Goal: Information Seeking & Learning: Check status

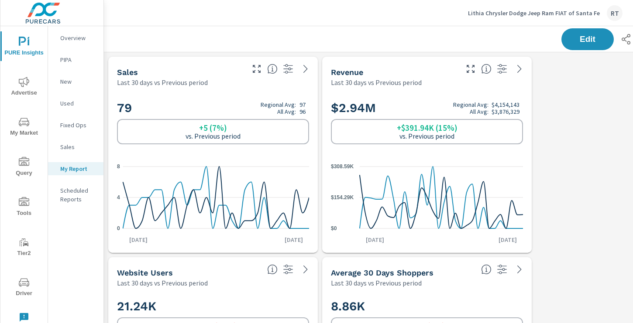
scroll to position [1611, 646]
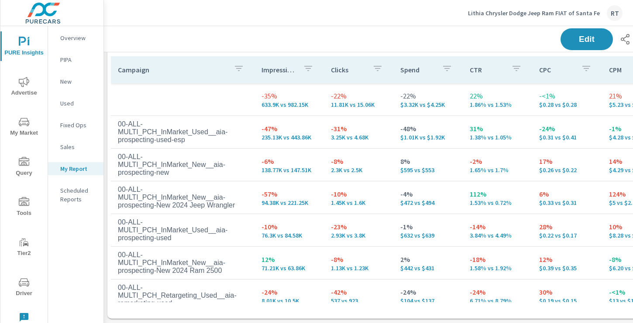
click at [498, 15] on p "Lithia Chrysler Dodge Jeep Ram FIAT of Santa Fe" at bounding box center [534, 13] width 132 height 8
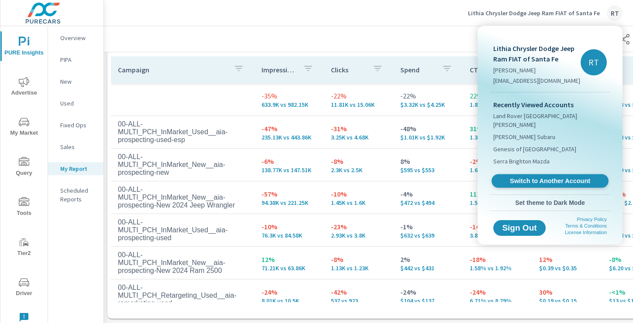
click at [519, 177] on span "Switch to Another Account" at bounding box center [549, 181] width 107 height 8
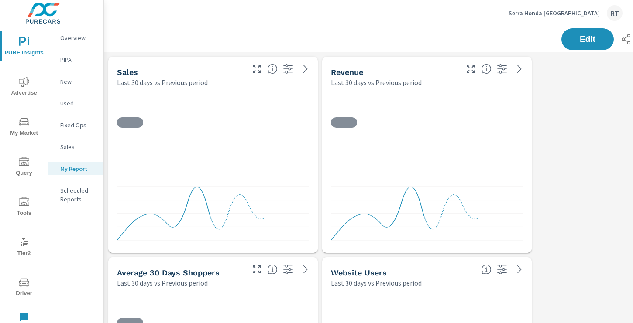
scroll to position [1410, 646]
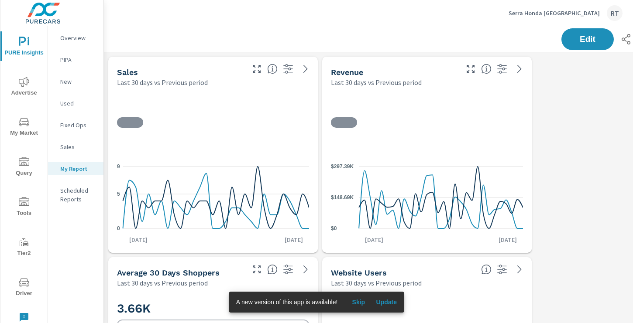
click at [22, 203] on icon "nav menu" at bounding box center [24, 201] width 10 height 9
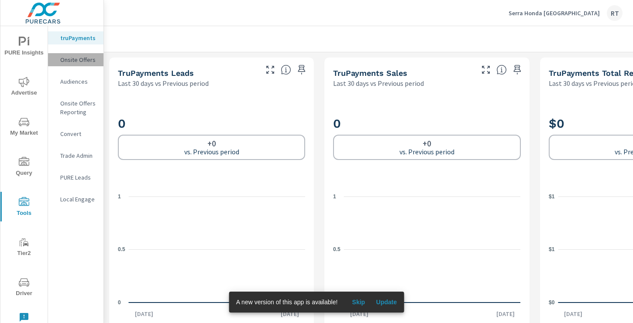
click at [81, 59] on p "Onsite Offers" at bounding box center [78, 59] width 36 height 9
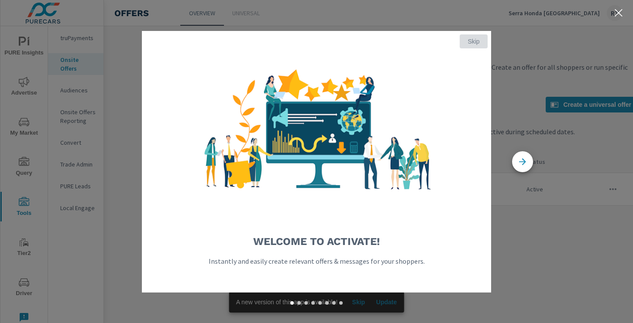
click at [477, 38] on span "Skip" at bounding box center [473, 42] width 21 height 8
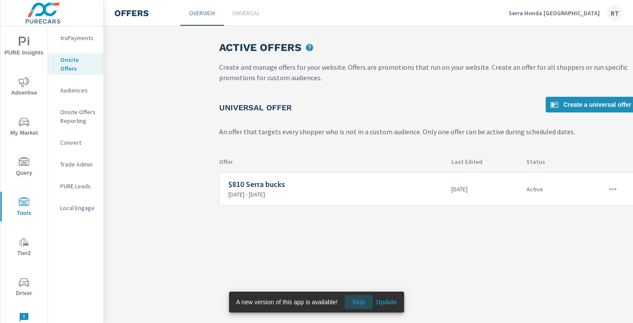
click at [361, 304] on span "Skip" at bounding box center [358, 303] width 21 height 8
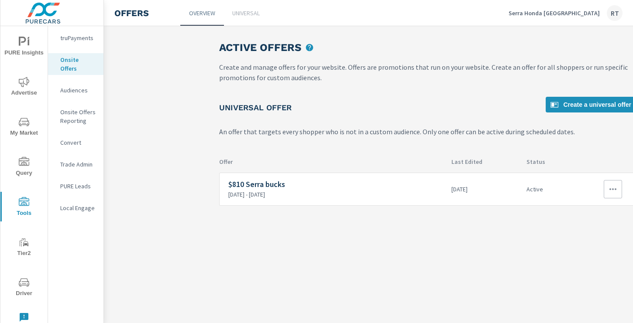
click at [612, 189] on icon "button" at bounding box center [613, 189] width 10 height 10
click at [590, 230] on div "View Report" at bounding box center [597, 231] width 38 height 10
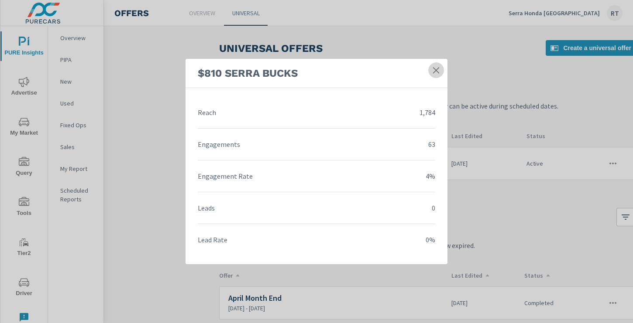
click at [436, 71] on icon at bounding box center [436, 70] width 6 height 6
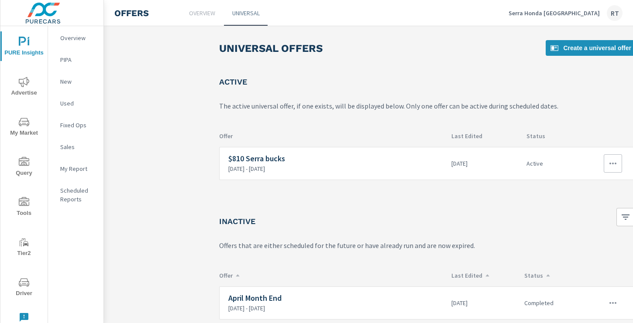
click at [608, 164] on icon "button" at bounding box center [613, 163] width 10 height 10
click at [588, 205] on div "View Report" at bounding box center [597, 205] width 38 height 10
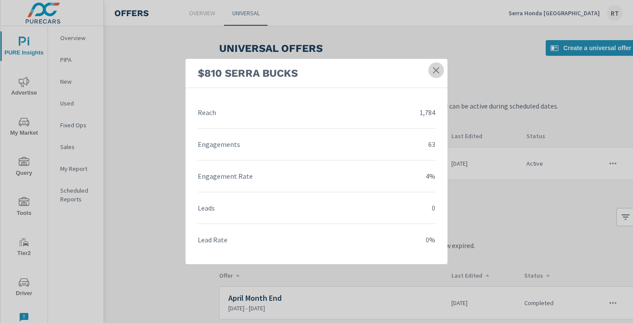
click at [436, 69] on icon at bounding box center [436, 70] width 9 height 9
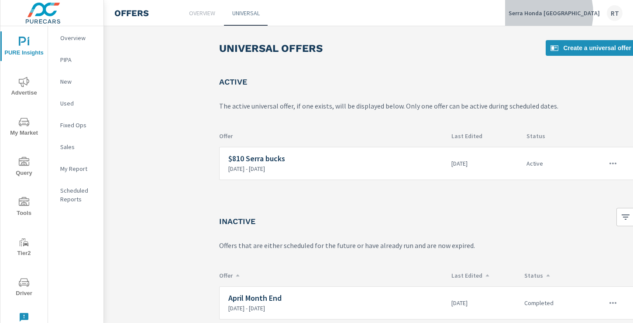
click at [565, 13] on p "Serra Honda [GEOGRAPHIC_DATA]" at bounding box center [554, 13] width 91 height 8
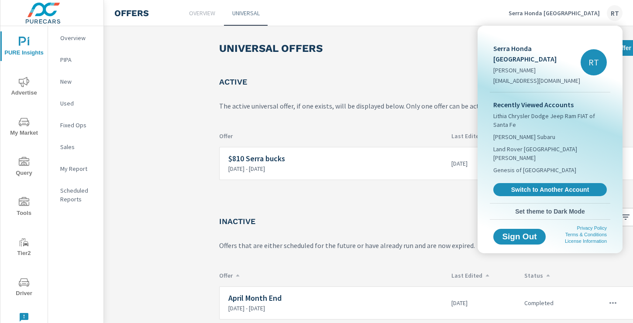
click at [21, 86] on div at bounding box center [316, 161] width 633 height 323
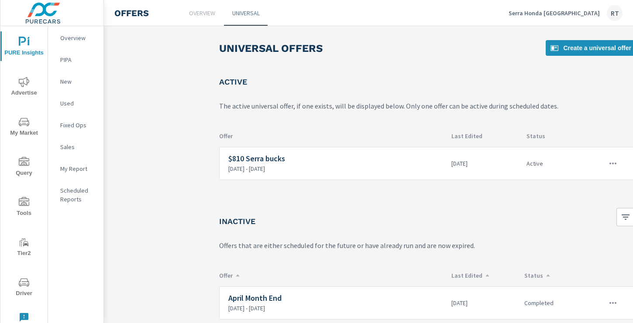
click at [26, 85] on icon "nav menu" at bounding box center [24, 82] width 10 height 10
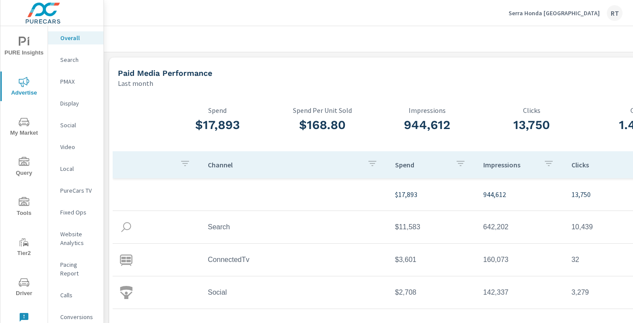
click at [567, 13] on p "Serra Honda [GEOGRAPHIC_DATA]" at bounding box center [554, 13] width 91 height 8
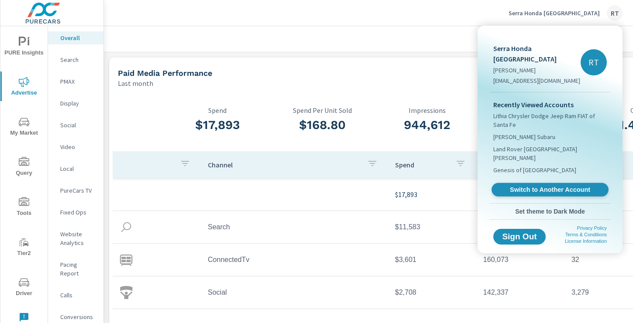
click at [514, 186] on span "Switch to Another Account" at bounding box center [549, 190] width 107 height 8
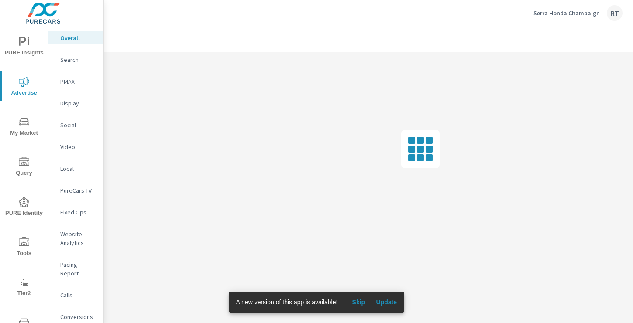
click at [26, 244] on icon "nav menu" at bounding box center [24, 242] width 10 height 10
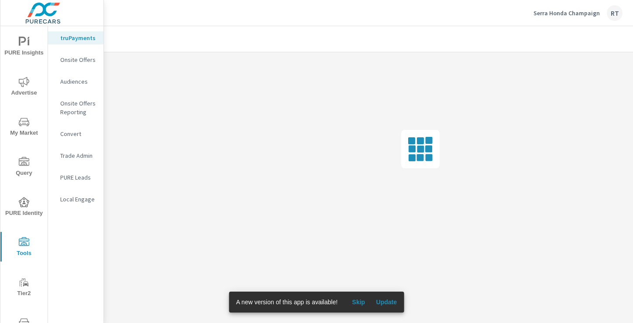
click at [90, 54] on div "Onsite Offers" at bounding box center [75, 59] width 55 height 13
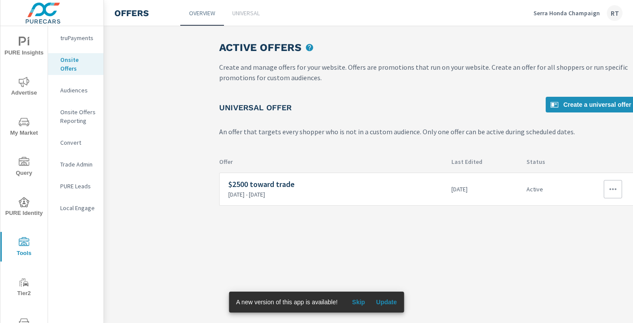
click at [611, 188] on icon "button" at bounding box center [613, 189] width 10 height 10
click at [595, 231] on div "View Report" at bounding box center [597, 231] width 38 height 10
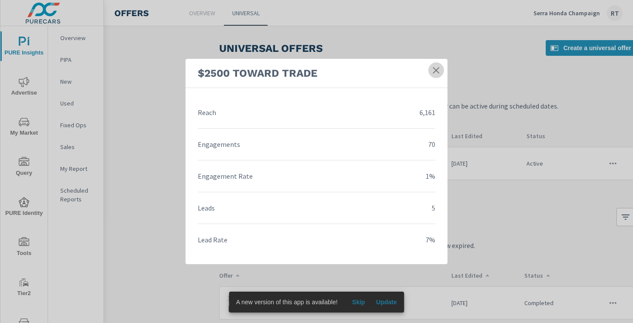
click at [437, 68] on icon at bounding box center [436, 70] width 9 height 9
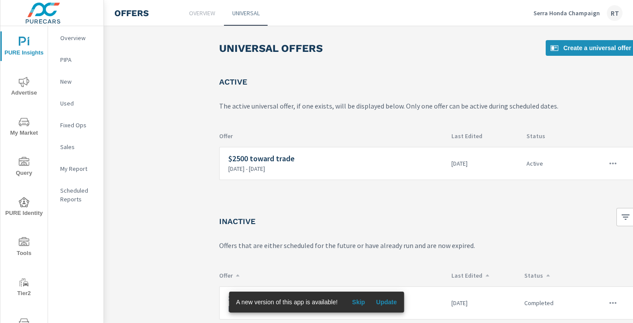
click at [24, 80] on icon "nav menu" at bounding box center [24, 82] width 10 height 10
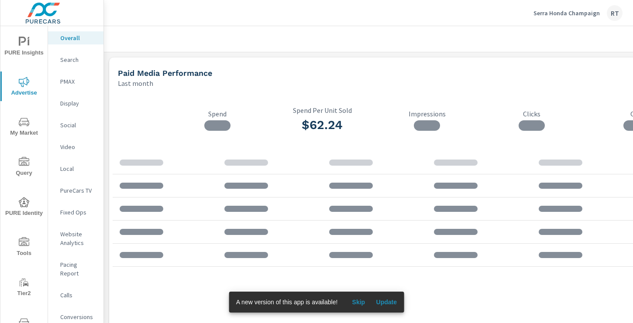
click at [357, 303] on span "Skip" at bounding box center [358, 303] width 21 height 8
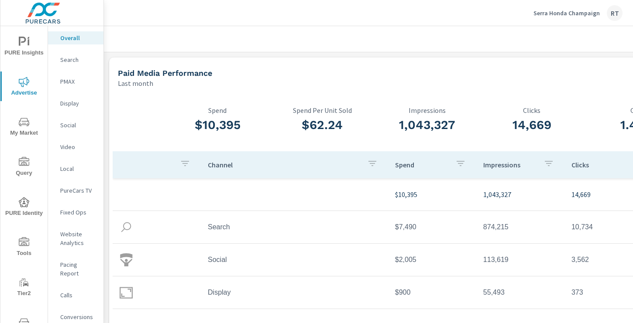
click at [564, 15] on p "Serra Honda Champaign" at bounding box center [566, 13] width 66 height 8
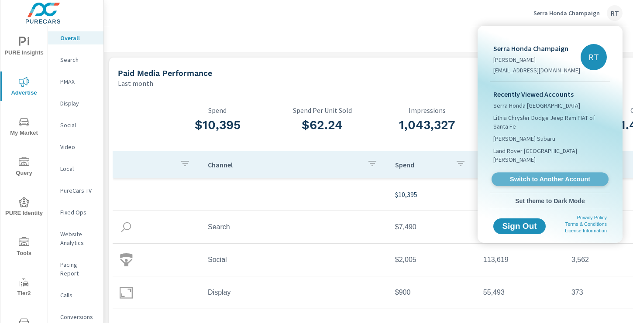
click at [529, 175] on span "Switch to Another Account" at bounding box center [549, 179] width 107 height 8
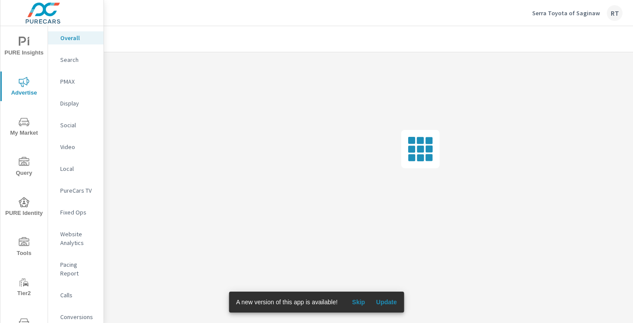
click at [354, 303] on span "Skip" at bounding box center [358, 303] width 21 height 8
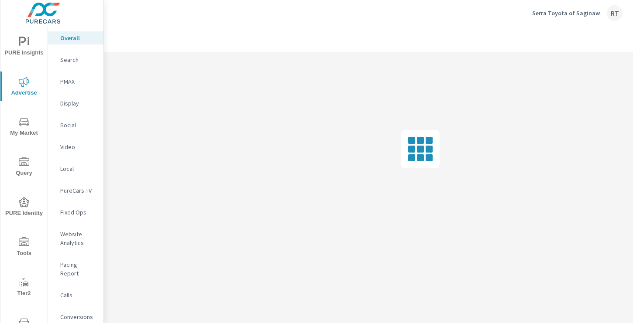
click at [26, 243] on icon "nav menu" at bounding box center [24, 241] width 10 height 9
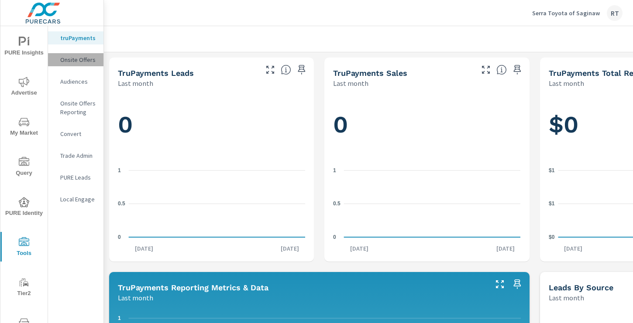
click at [71, 59] on p "Onsite Offers" at bounding box center [78, 59] width 36 height 9
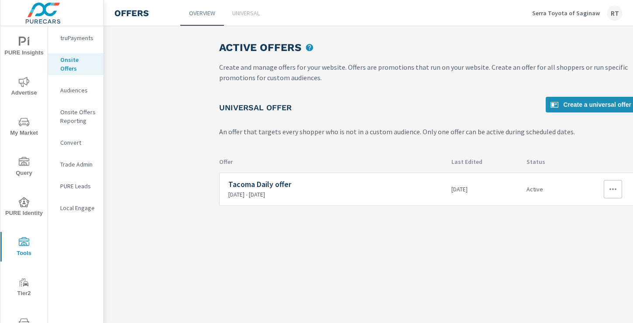
click at [612, 187] on icon "button" at bounding box center [613, 189] width 10 height 10
click at [596, 227] on div "View Report" at bounding box center [597, 231] width 38 height 10
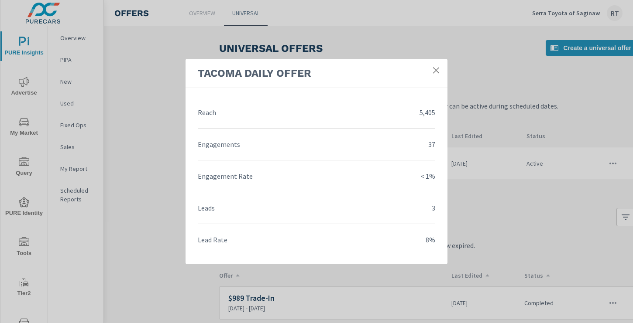
click at [435, 72] on icon at bounding box center [436, 70] width 9 height 9
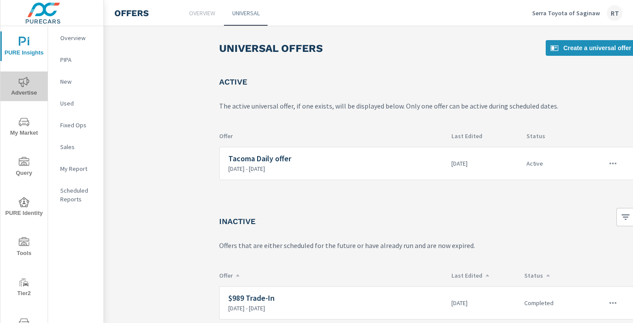
click at [10, 83] on span "Advertise" at bounding box center [24, 87] width 42 height 21
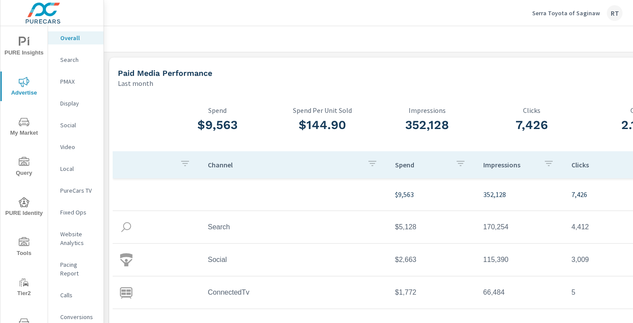
click at [22, 52] on span "PURE Insights" at bounding box center [24, 47] width 42 height 21
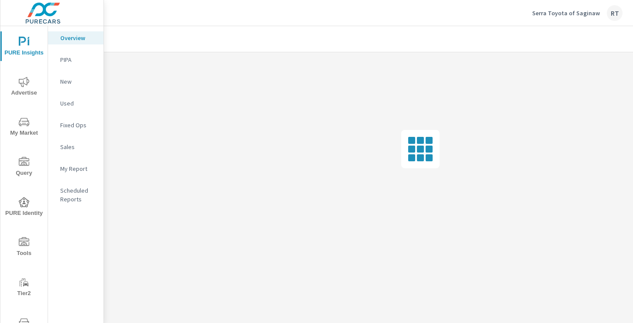
click at [76, 170] on p "My Report" at bounding box center [78, 169] width 36 height 9
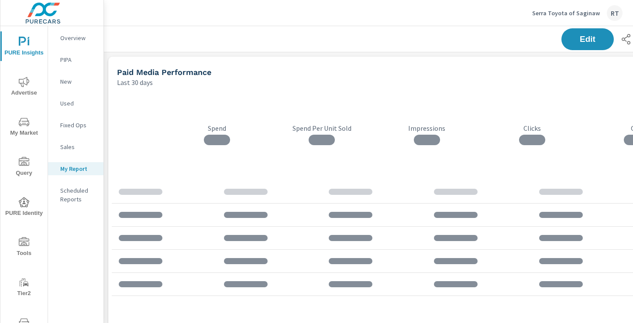
scroll to position [1410, 646]
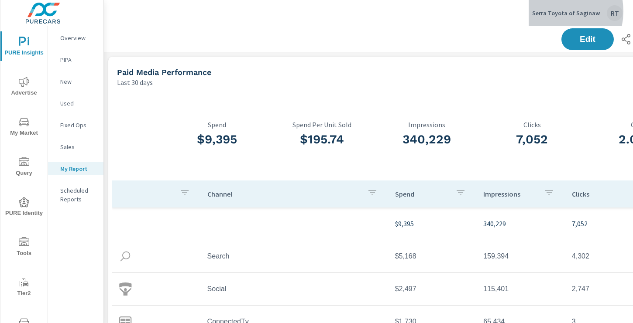
click at [558, 11] on p "Serra Toyota of Saginaw" at bounding box center [566, 13] width 68 height 8
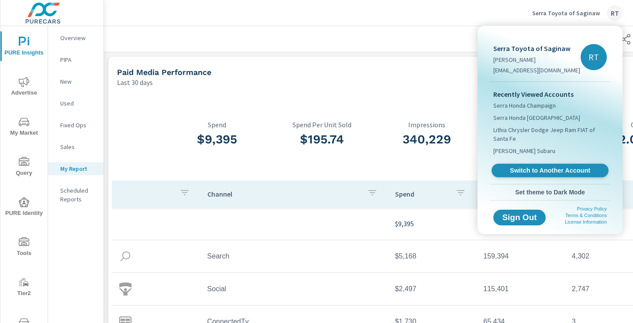
click at [524, 166] on link "Switch to Another Account" at bounding box center [549, 171] width 117 height 14
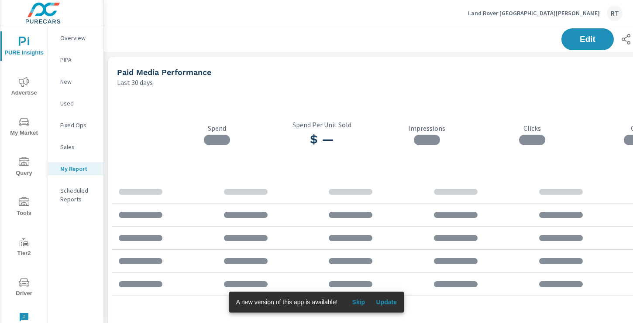
scroll to position [33, 0]
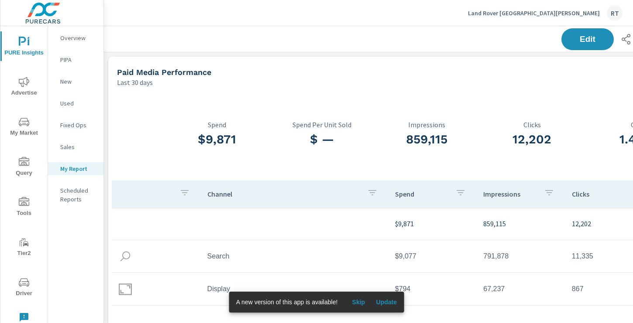
click at [357, 303] on span "Skip" at bounding box center [358, 303] width 21 height 8
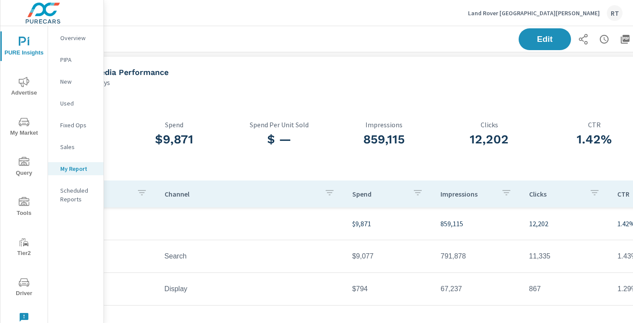
scroll to position [0, 117]
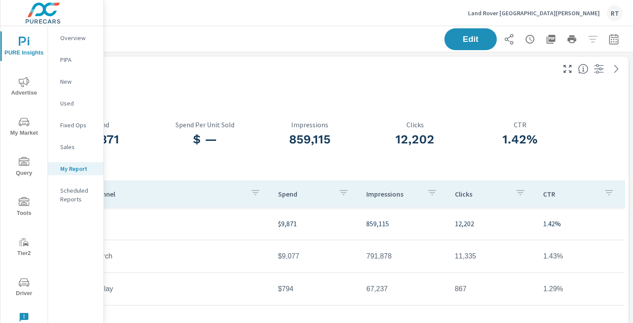
click at [612, 37] on icon "button" at bounding box center [613, 39] width 10 height 10
select select "Last 30 days"
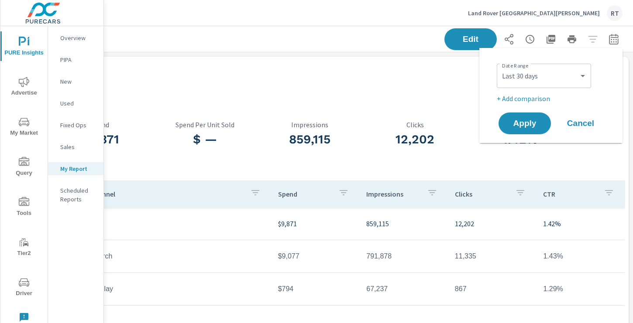
click at [529, 99] on p "+ Add comparison" at bounding box center [553, 98] width 112 height 10
select select "Previous period"
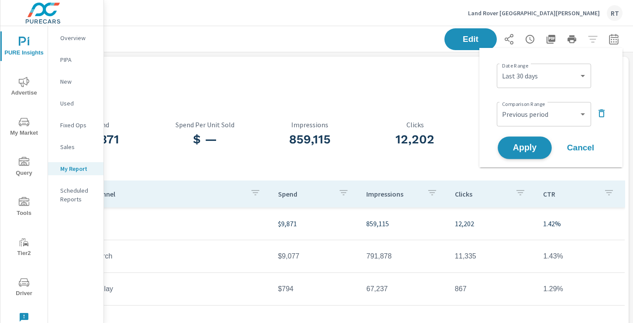
click at [516, 151] on span "Apply" at bounding box center [525, 148] width 36 height 8
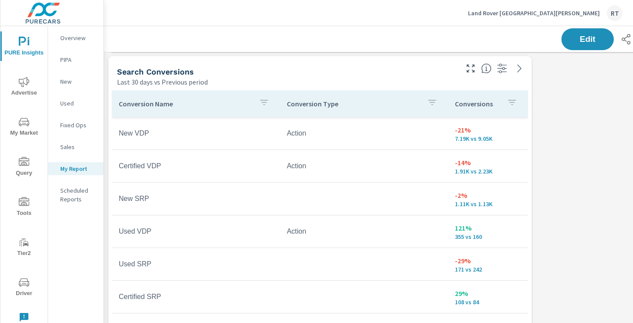
scroll to position [375, 0]
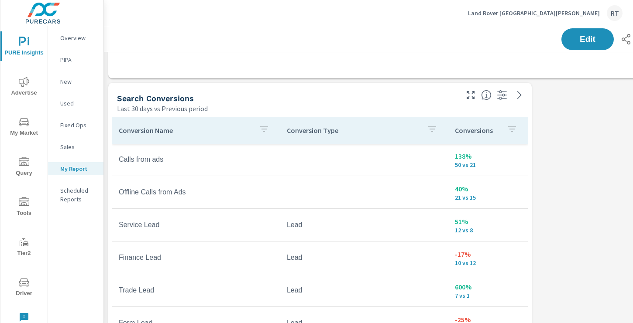
scroll to position [337, 0]
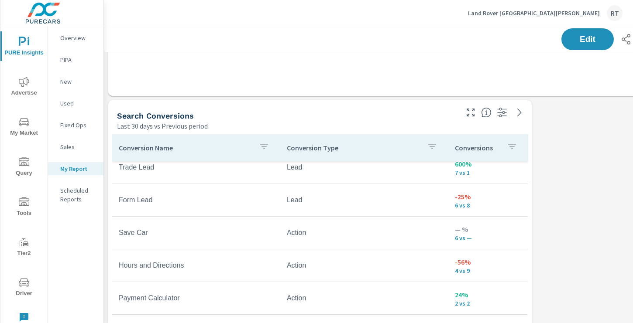
scroll to position [355, 0]
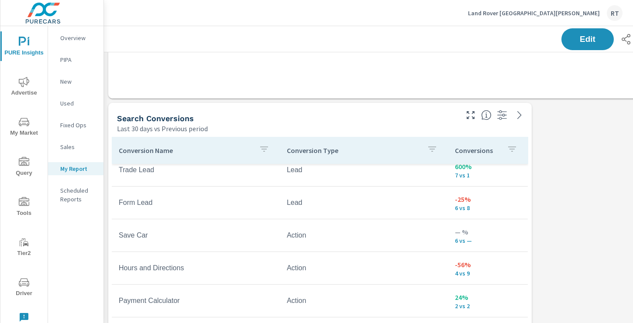
click at [499, 150] on p "Conversions" at bounding box center [477, 150] width 45 height 9
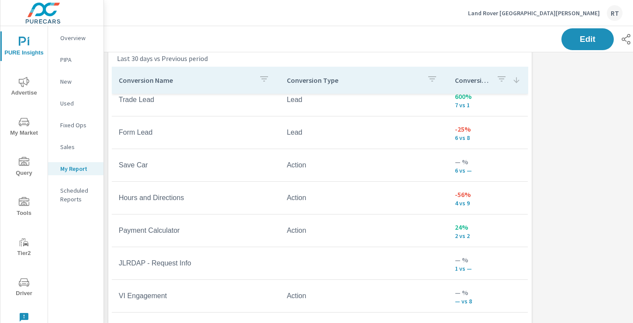
scroll to position [442, 0]
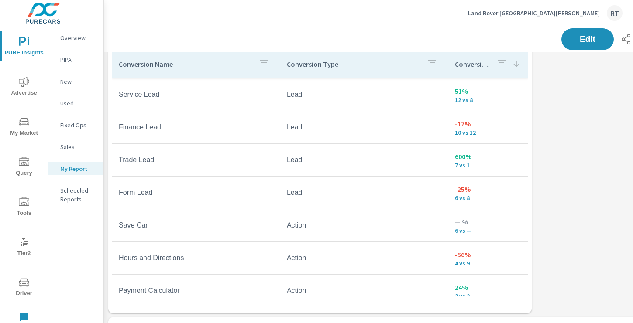
scroll to position [46, 0]
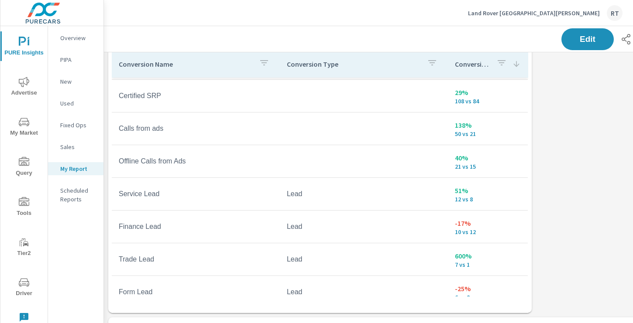
scroll to position [164, 0]
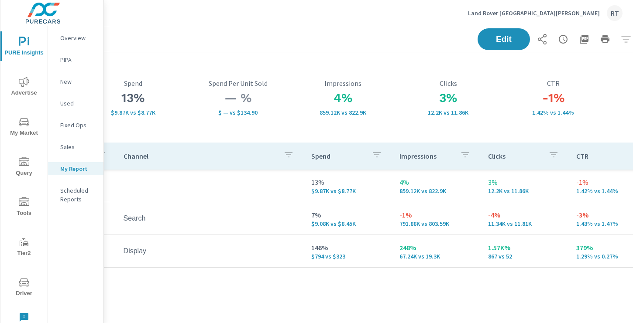
scroll to position [38, 117]
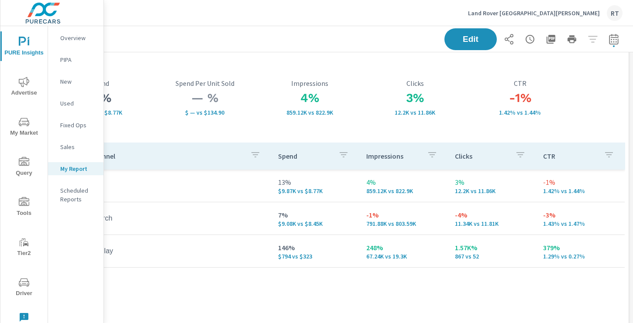
click at [614, 38] on icon "button" at bounding box center [613, 39] width 10 height 10
select select "Last 30 days"
select select "Previous period"
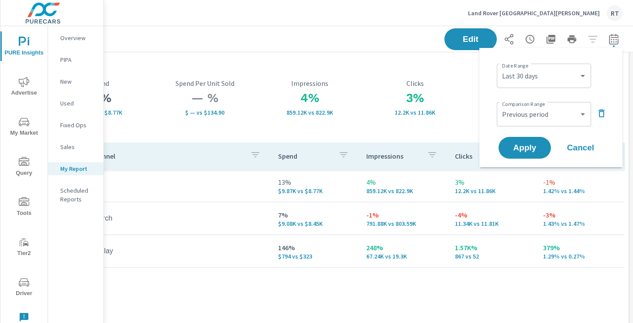
click at [438, 78] on div "3% 12.2K vs 11.86K Clicks" at bounding box center [414, 98] width 105 height 90
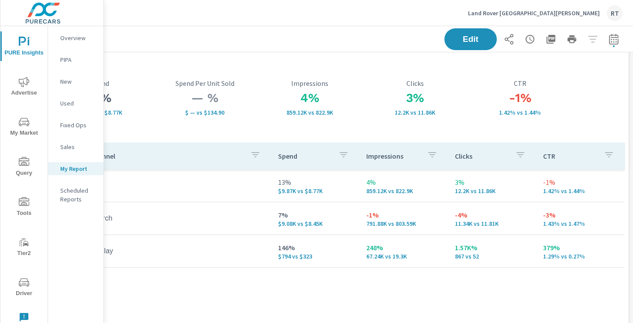
click at [553, 39] on icon "button" at bounding box center [550, 39] width 9 height 9
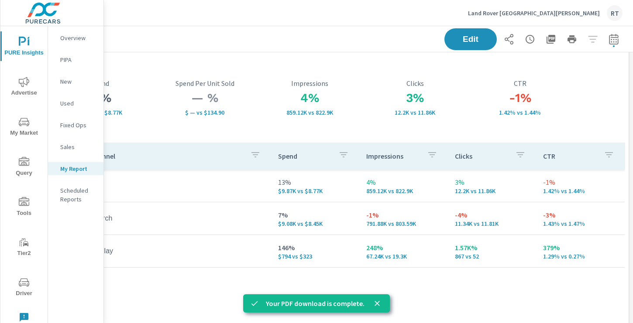
click at [587, 14] on p "Land Rover [GEOGRAPHIC_DATA][PERSON_NAME]" at bounding box center [534, 13] width 132 height 8
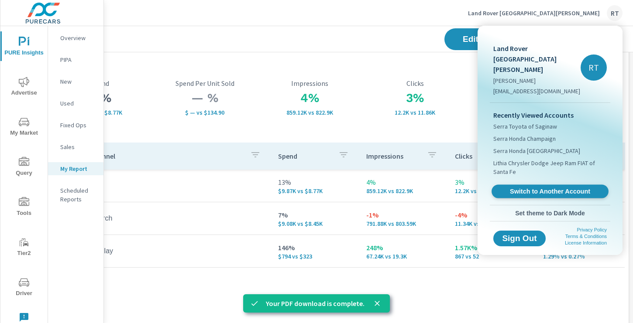
click at [517, 188] on span "Switch to Another Account" at bounding box center [549, 192] width 107 height 8
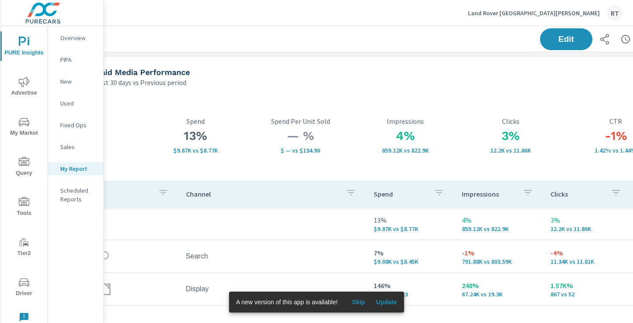
scroll to position [0, 117]
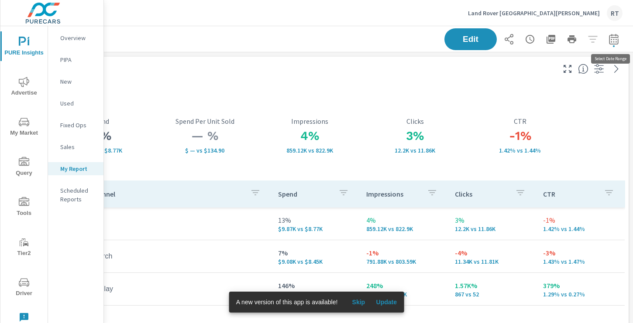
click at [614, 38] on icon "button" at bounding box center [613, 39] width 10 height 10
select select "Last 30 days"
select select "Previous period"
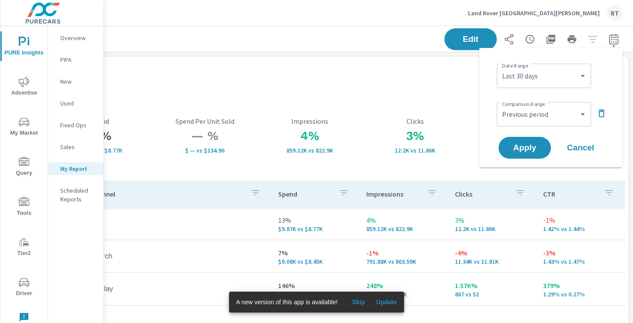
drag, startPoint x: 428, startPoint y: 79, endPoint x: 579, endPoint y: 34, distance: 158.2
click at [430, 79] on div "Last 30 days vs Previous period" at bounding box center [276, 82] width 553 height 10
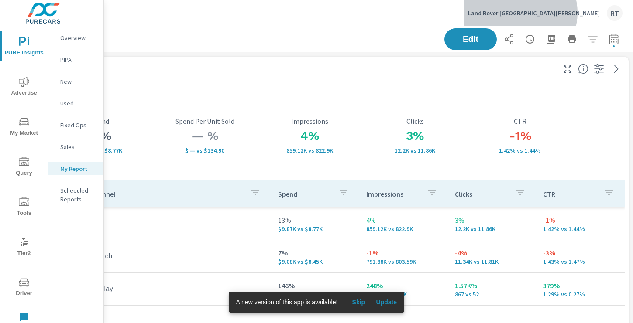
click at [586, 13] on p "Land Rover [GEOGRAPHIC_DATA][PERSON_NAME]" at bounding box center [534, 13] width 132 height 8
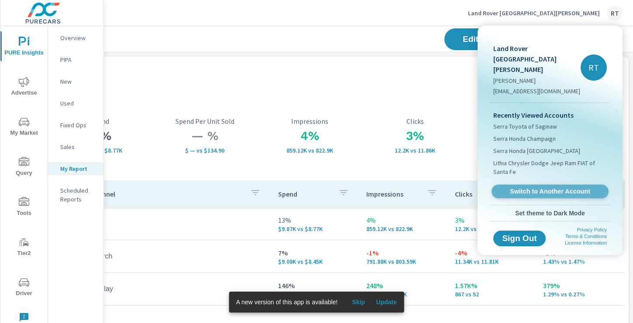
click at [550, 188] on span "Switch to Another Account" at bounding box center [549, 192] width 107 height 8
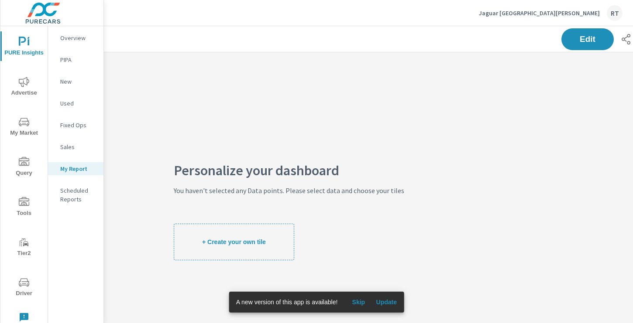
click at [27, 83] on icon "nav menu" at bounding box center [24, 82] width 10 height 10
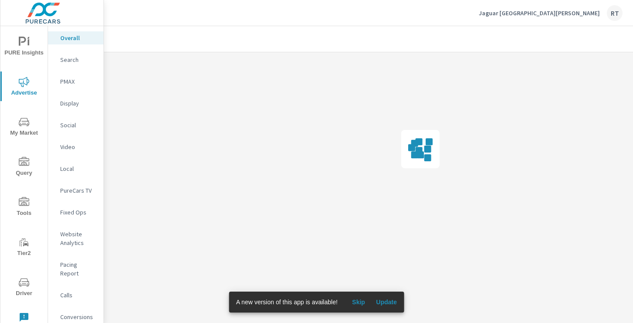
click at [359, 299] on span "Skip" at bounding box center [358, 303] width 21 height 8
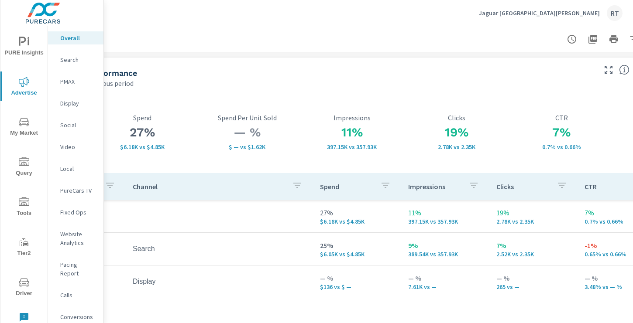
scroll to position [0, 117]
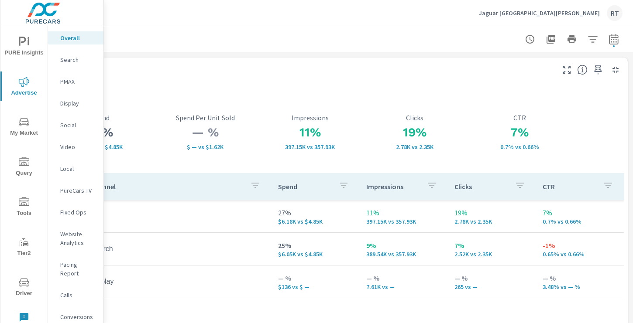
click at [597, 68] on icon "button" at bounding box center [598, 70] width 10 height 10
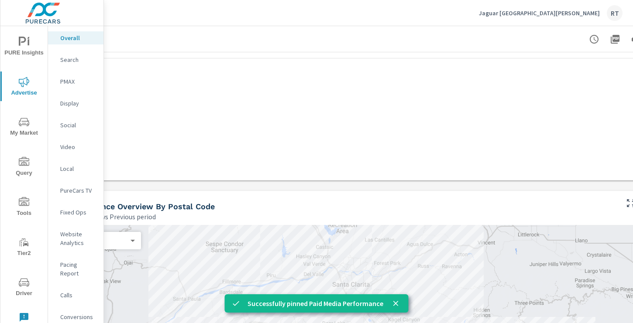
scroll to position [240, 0]
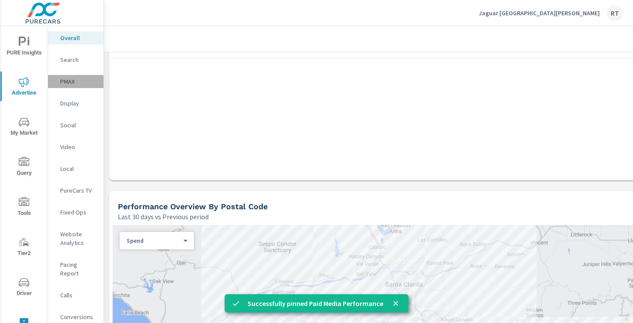
click at [71, 81] on p "PMAX" at bounding box center [78, 81] width 36 height 9
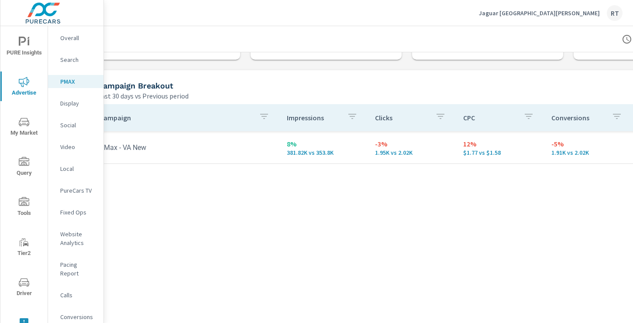
scroll to position [81, 0]
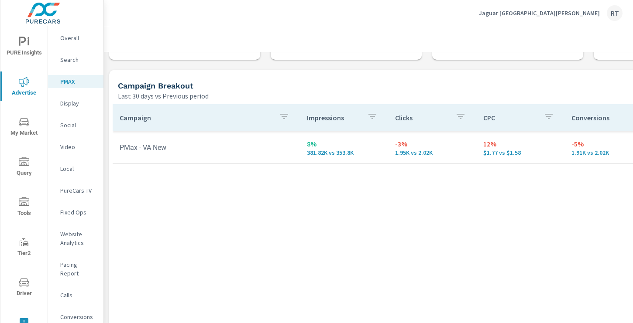
click at [73, 59] on p "Search" at bounding box center [78, 59] width 36 height 9
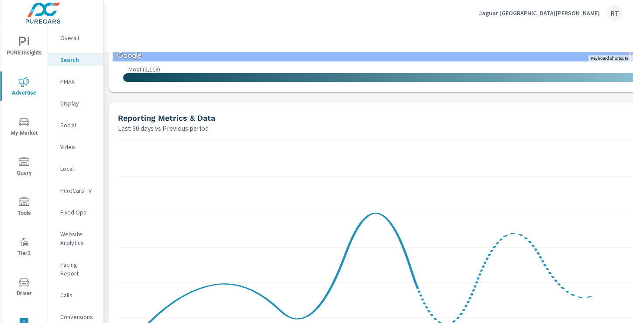
scroll to position [516, 0]
click at [68, 98] on div "Display" at bounding box center [75, 103] width 55 height 13
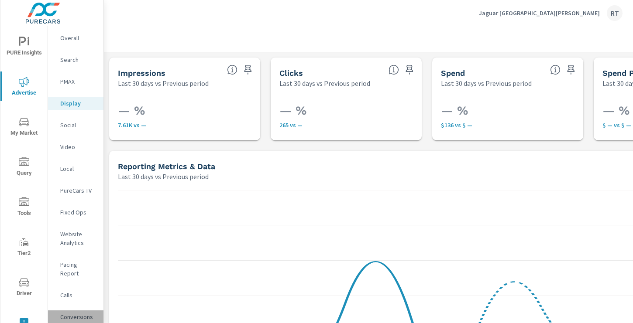
click at [77, 313] on p "Conversions" at bounding box center [78, 317] width 36 height 9
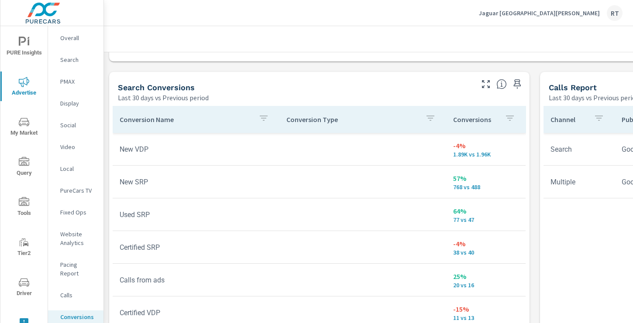
scroll to position [441, 0]
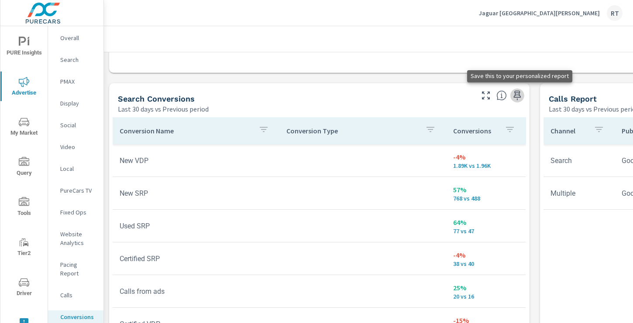
click at [516, 93] on icon "button" at bounding box center [517, 95] width 10 height 10
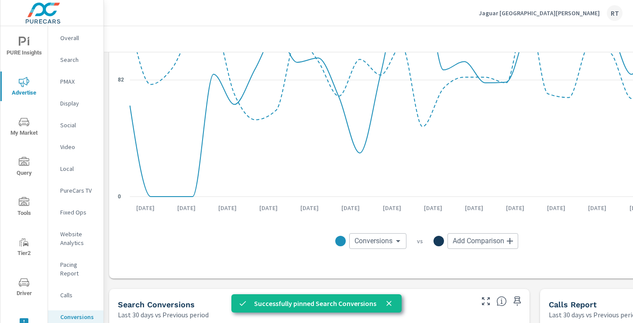
scroll to position [0, 0]
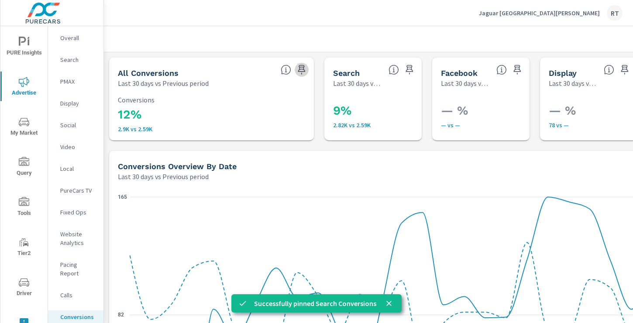
click at [301, 69] on icon "button" at bounding box center [301, 70] width 10 height 10
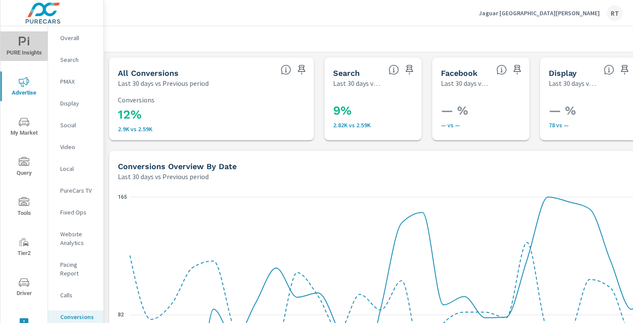
click at [27, 44] on icon "nav menu" at bounding box center [24, 42] width 10 height 10
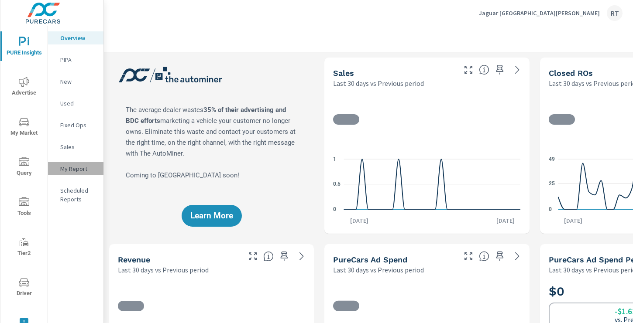
click at [77, 170] on p "My Report" at bounding box center [78, 169] width 36 height 9
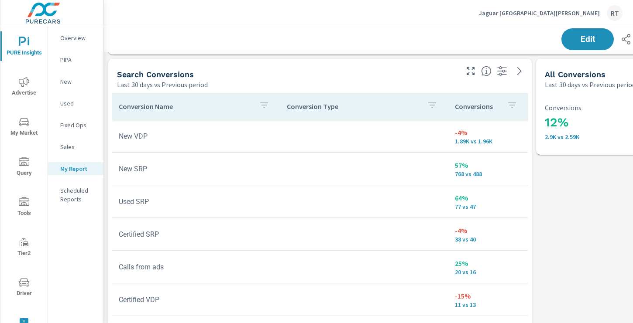
scroll to position [402, 0]
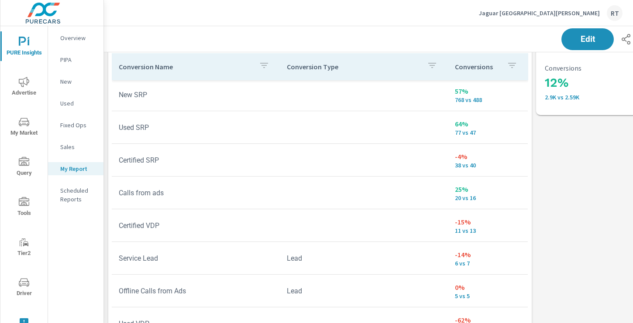
scroll to position [428, 0]
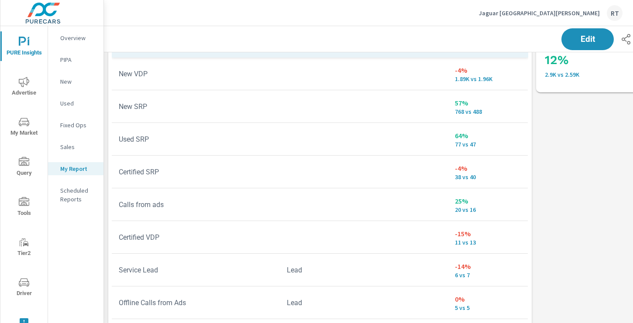
scroll to position [446, 0]
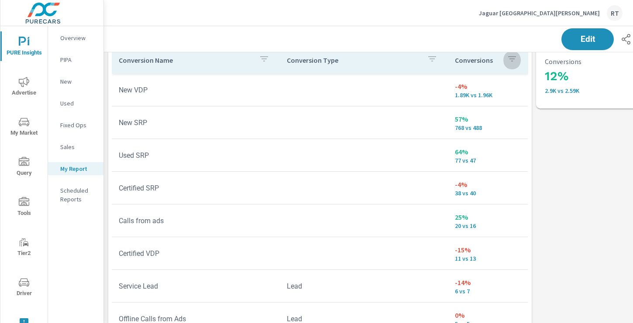
click at [507, 60] on icon "button" at bounding box center [512, 59] width 10 height 10
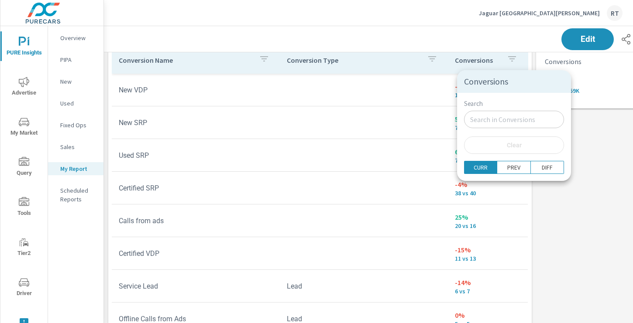
click at [495, 55] on div at bounding box center [316, 161] width 633 height 323
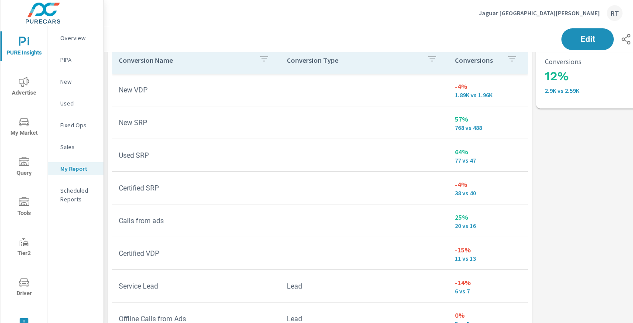
click at [499, 60] on p "Conversions" at bounding box center [477, 60] width 45 height 9
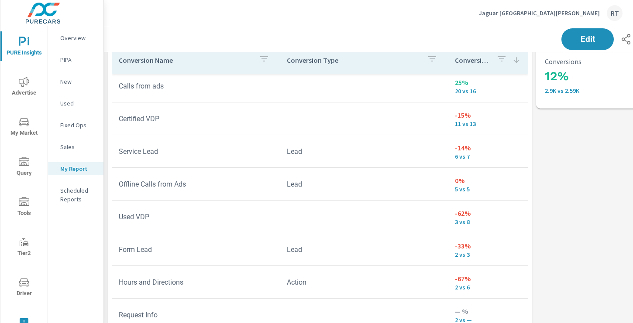
scroll to position [95, 0]
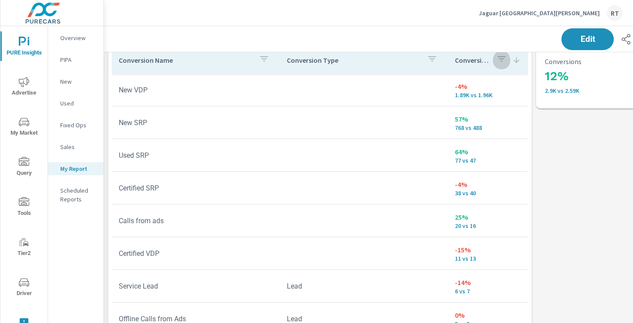
click at [502, 53] on button "button" at bounding box center [501, 60] width 17 height 20
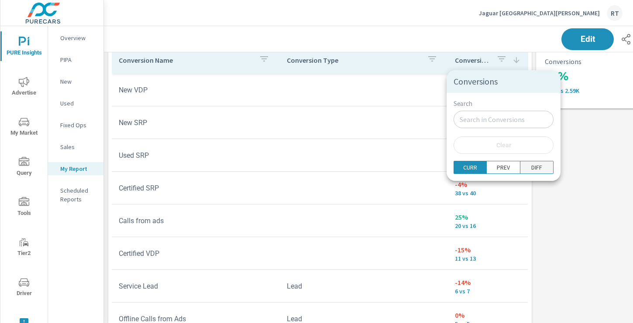
click at [531, 165] on p "DIFF" at bounding box center [536, 167] width 11 height 9
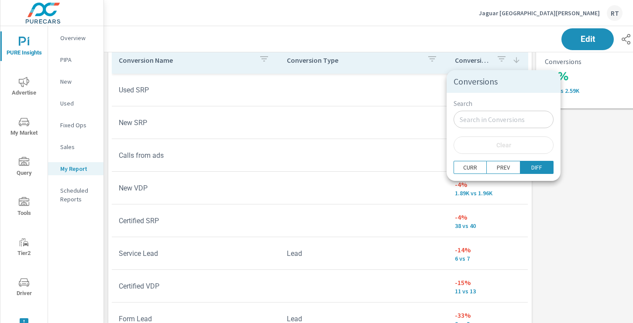
click at [552, 176] on div at bounding box center [316, 161] width 633 height 323
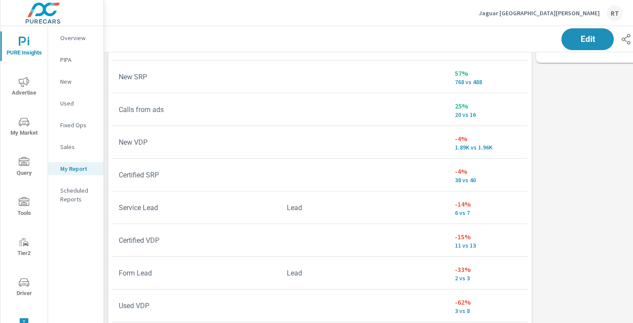
scroll to position [518, 0]
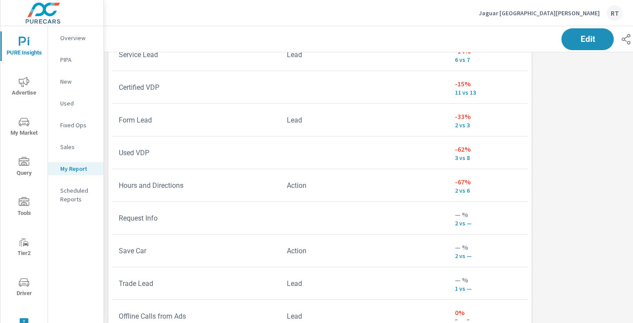
scroll to position [139, 0]
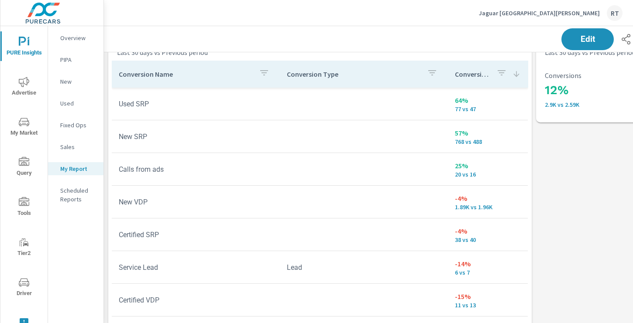
scroll to position [433, 0]
click at [571, 33] on button "Edit" at bounding box center [587, 39] width 54 height 23
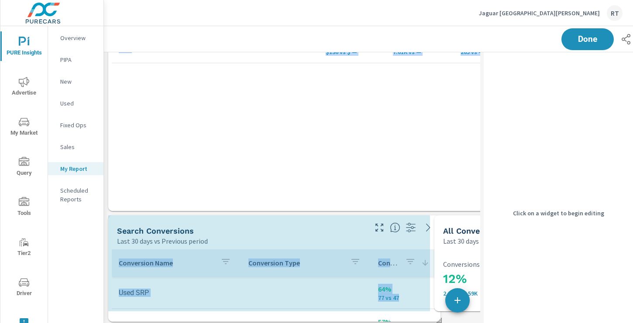
scroll to position [0, 0]
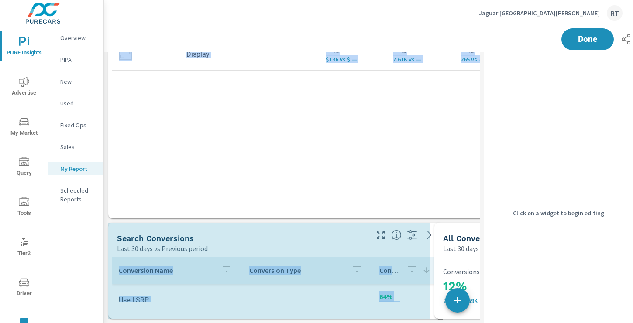
drag, startPoint x: 428, startPoint y: 315, endPoint x: 440, endPoint y: 203, distance: 112.8
click at [440, 203] on div "Paid Media Performance Last 30 days vs Previous period 27% $6.18K vs $4.85K Spe…" at bounding box center [350, 70] width 493 height 506
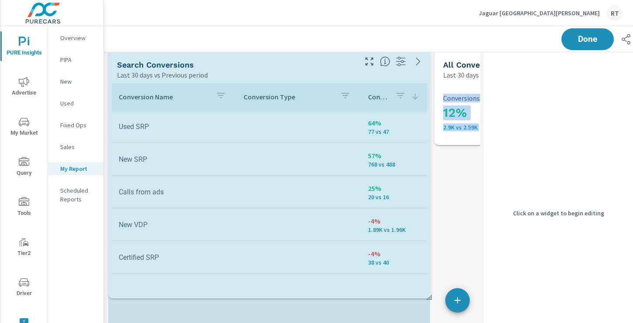
drag, startPoint x: 427, startPoint y: 318, endPoint x: 428, endPoint y: 300, distance: 17.9
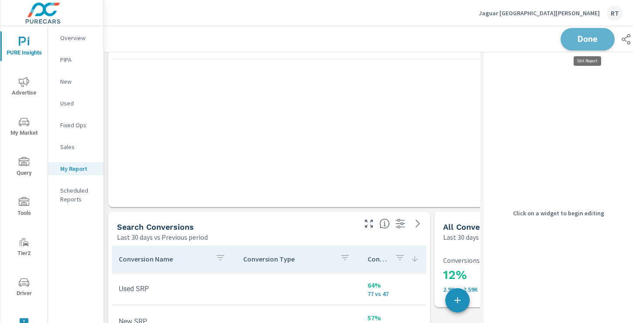
click at [582, 41] on span "Done" at bounding box center [588, 39] width 36 height 8
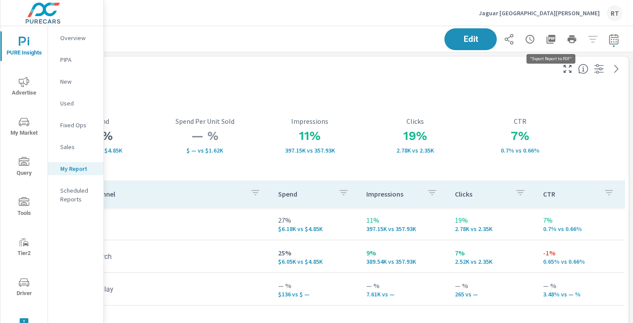
click at [551, 40] on icon "button" at bounding box center [550, 39] width 9 height 9
click at [24, 84] on icon "nav menu" at bounding box center [24, 82] width 10 height 10
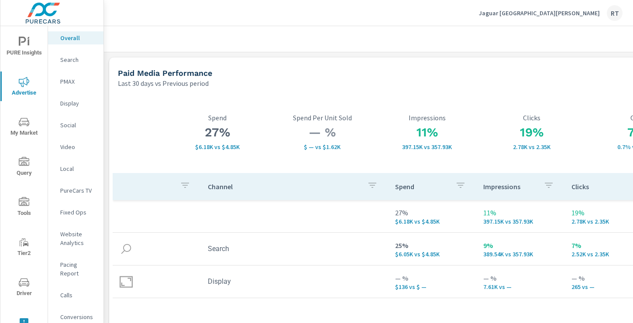
click at [72, 191] on p "PureCars TV" at bounding box center [78, 190] width 36 height 9
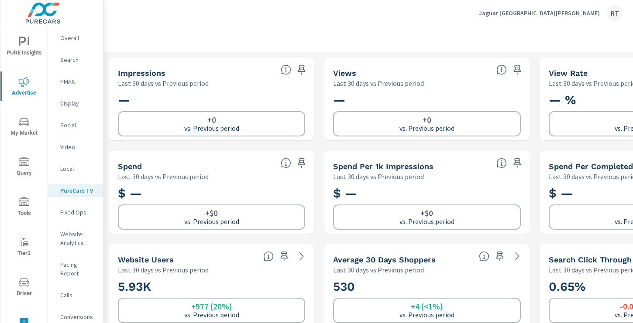
click at [284, 258] on icon "button" at bounding box center [284, 257] width 7 height 10
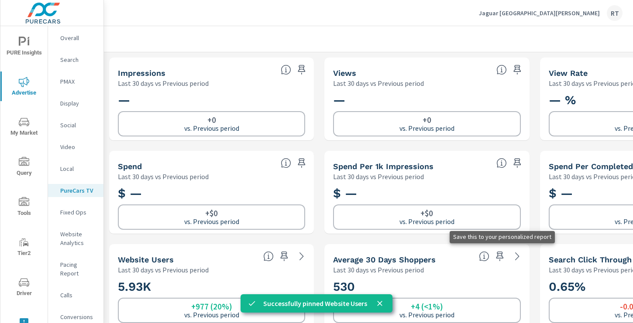
click at [499, 254] on icon "button" at bounding box center [500, 256] width 10 height 10
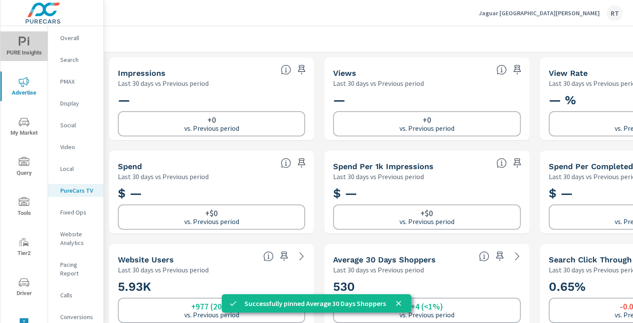
click at [23, 51] on span "PURE Insights" at bounding box center [24, 47] width 42 height 21
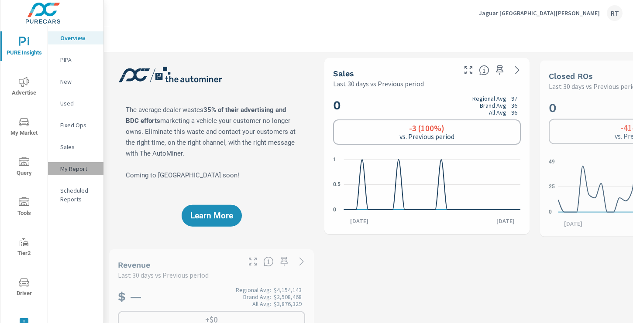
click at [76, 171] on p "My Report" at bounding box center [78, 169] width 36 height 9
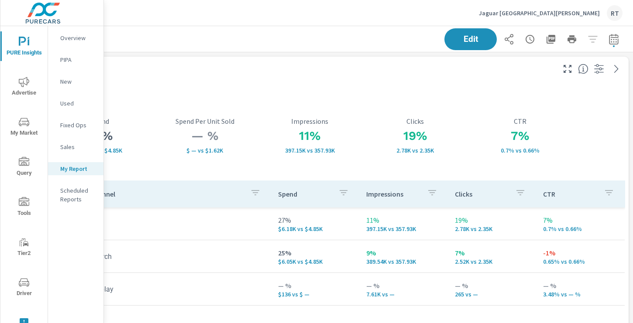
click at [551, 38] on icon "button" at bounding box center [551, 39] width 10 height 10
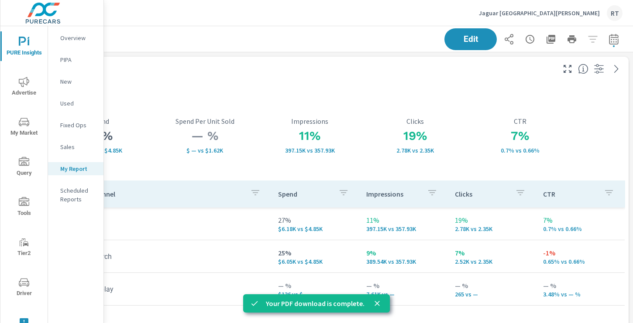
click at [570, 14] on p "Jaguar [GEOGRAPHIC_DATA][PERSON_NAME]" at bounding box center [539, 13] width 121 height 8
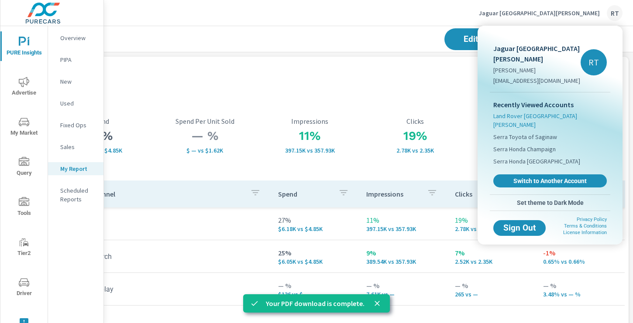
click at [509, 112] on span "Land Rover [GEOGRAPHIC_DATA][PERSON_NAME]" at bounding box center [549, 120] width 113 height 17
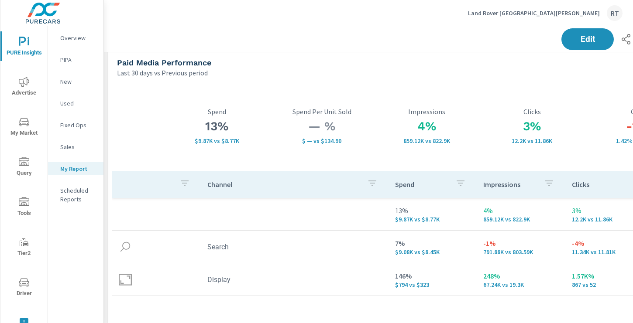
scroll to position [5, 0]
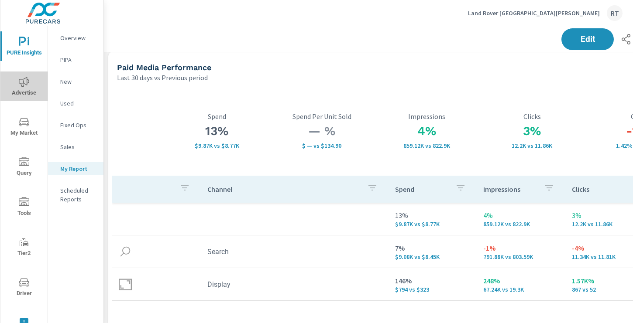
click at [31, 82] on span "Advertise" at bounding box center [24, 87] width 42 height 21
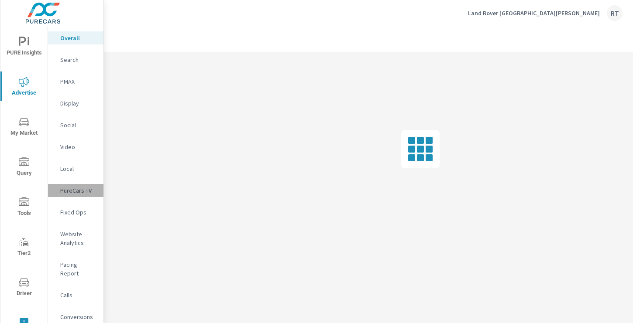
click at [75, 190] on p "PureCars TV" at bounding box center [78, 190] width 36 height 9
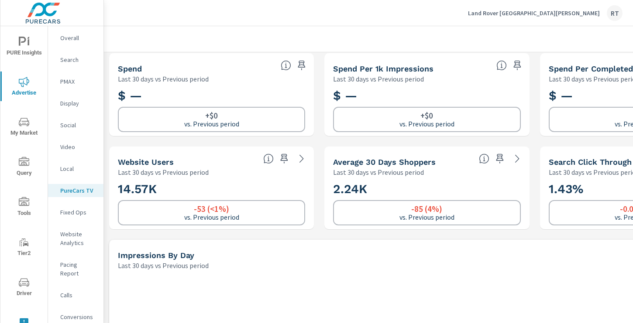
scroll to position [99, 0]
